Goal: Use online tool/utility

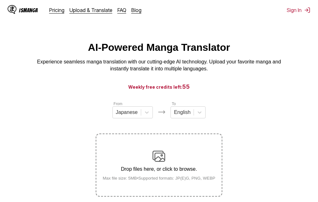
scroll to position [80, 0]
